Goal: Check status

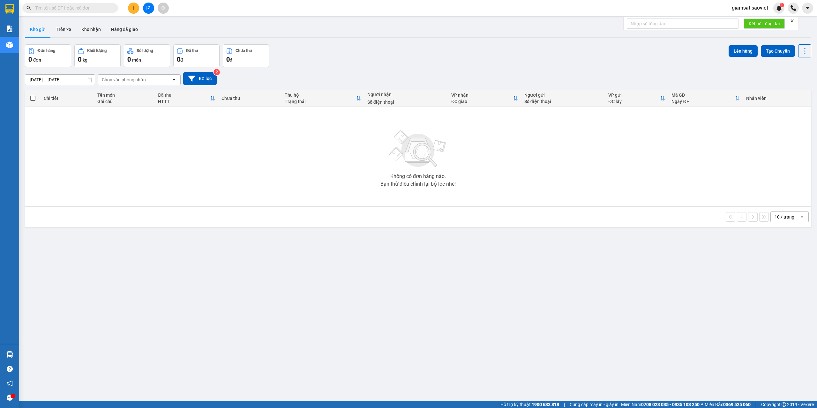
click at [94, 3] on div "Kết quả tìm kiếm ( 0 ) Bộ lọc No Data" at bounding box center [62, 8] width 124 height 11
click at [86, 10] on input "text" at bounding box center [72, 7] width 75 height 7
click at [83, 4] on span at bounding box center [70, 8] width 96 height 10
click at [75, 13] on div "Kết quả tìm kiếm ( 0 ) Bộ lọc No Data" at bounding box center [62, 8] width 124 height 11
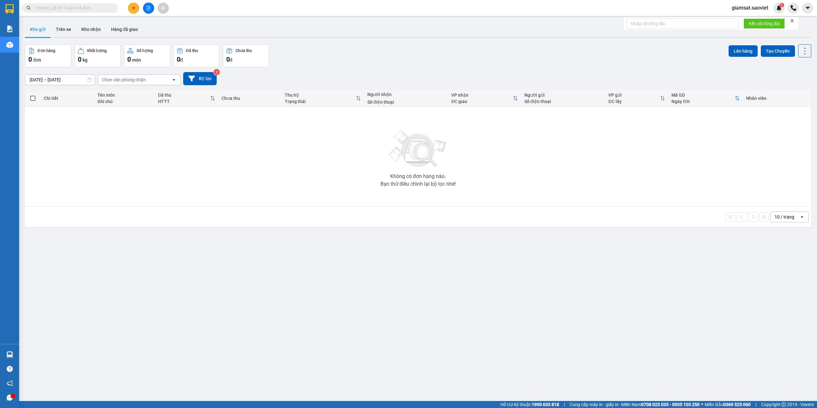
click at [78, 10] on input "text" at bounding box center [72, 7] width 75 height 7
click at [87, 6] on input "text" at bounding box center [72, 7] width 75 height 7
paste input "0866830199"
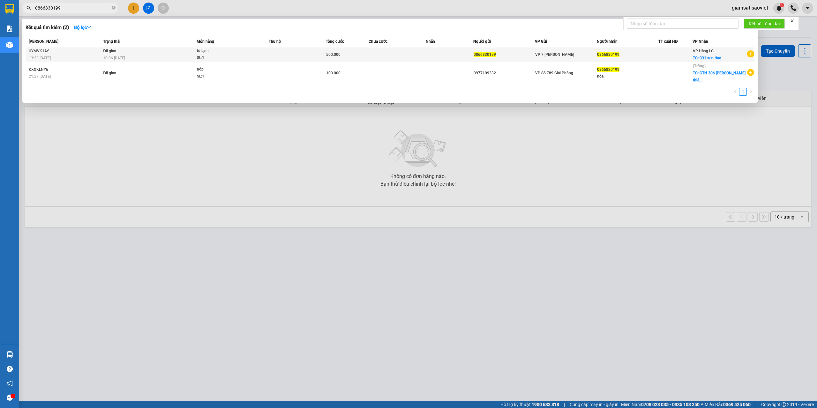
type input "0866830199"
click at [179, 50] on td "Đã giao 10:06 [DATE]" at bounding box center [148, 54] width 95 height 15
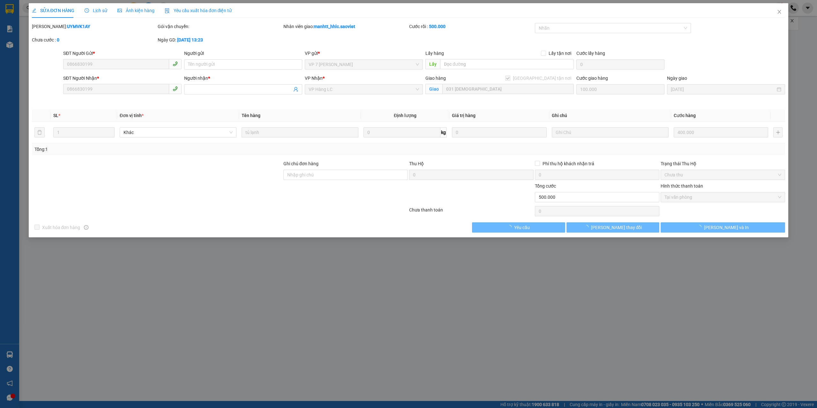
type input "0866830199"
checkbox input "true"
type input "031 [DEMOGRAPHIC_DATA]"
type input "100.000"
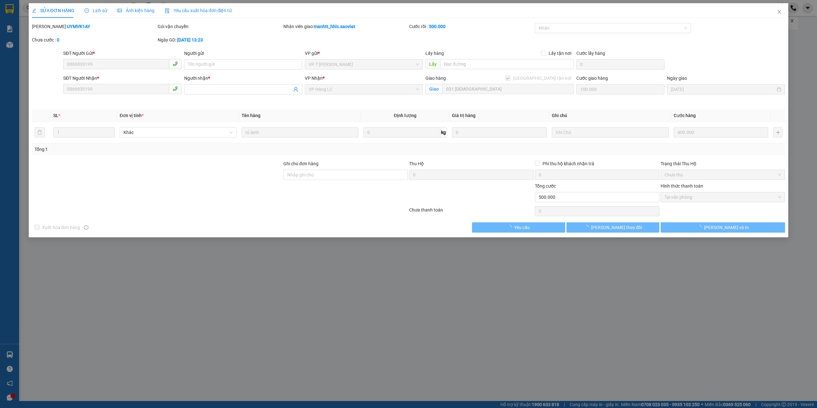
type input "0"
type input "500.000"
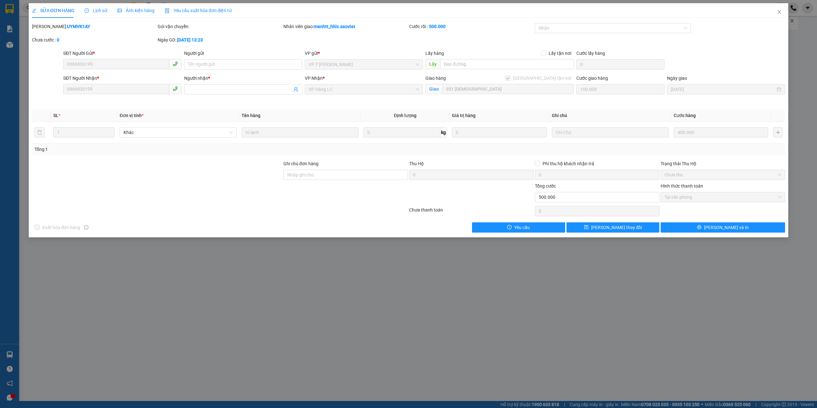
click at [67, 27] on b "UYMVK1AY" at bounding box center [78, 26] width 23 height 5
